Goal: Find specific page/section: Find specific page/section

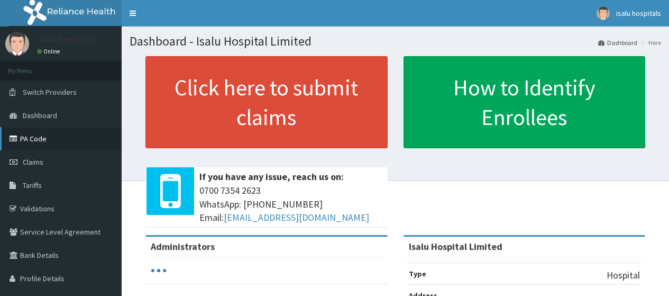
click at [34, 141] on link "PA Code" at bounding box center [61, 138] width 122 height 23
click at [47, 141] on link "PA Code" at bounding box center [61, 138] width 122 height 23
click at [34, 139] on link "PA Code" at bounding box center [61, 138] width 122 height 23
click at [24, 137] on link "PA Code" at bounding box center [61, 138] width 122 height 23
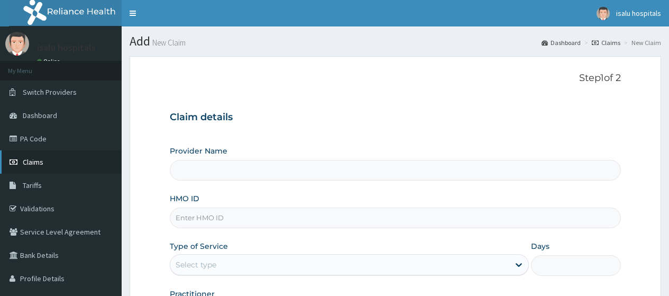
type input "Isalu Hospital Limited"
click at [35, 142] on link "PA Code" at bounding box center [61, 138] width 122 height 23
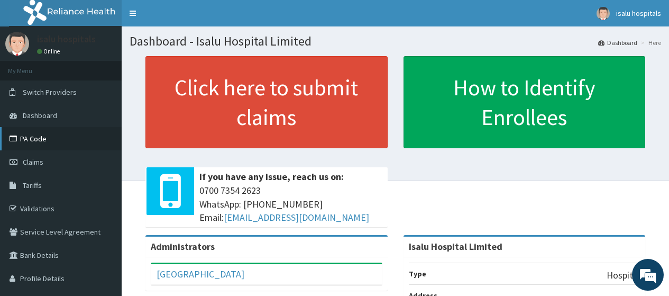
click at [35, 142] on link "PA Code" at bounding box center [61, 138] width 122 height 23
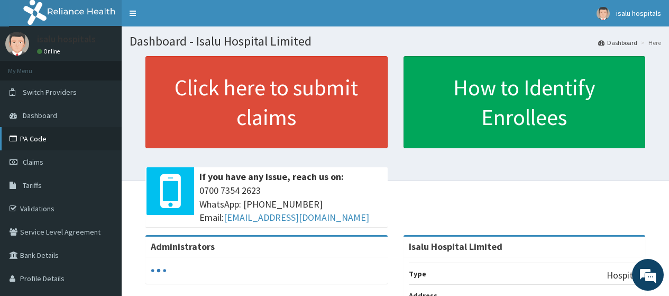
click at [32, 144] on link "PA Code" at bounding box center [61, 138] width 122 height 23
click at [19, 141] on icon at bounding box center [15, 138] width 11 height 7
